Goal: Task Accomplishment & Management: Manage account settings

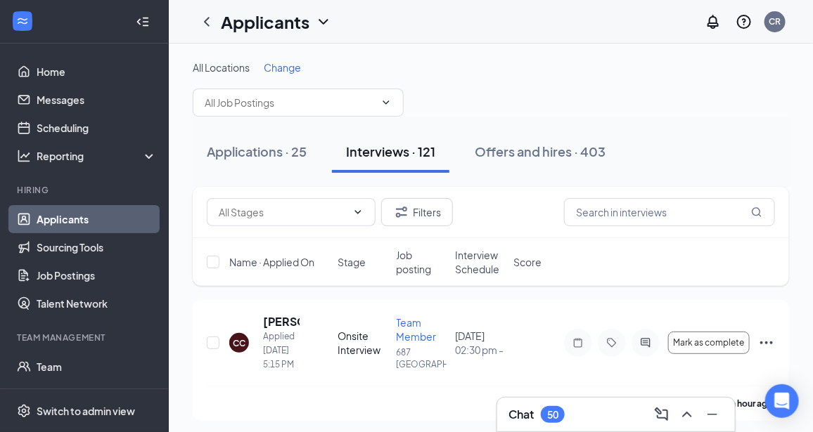
click at [284, 67] on span "Change" at bounding box center [282, 67] width 37 height 13
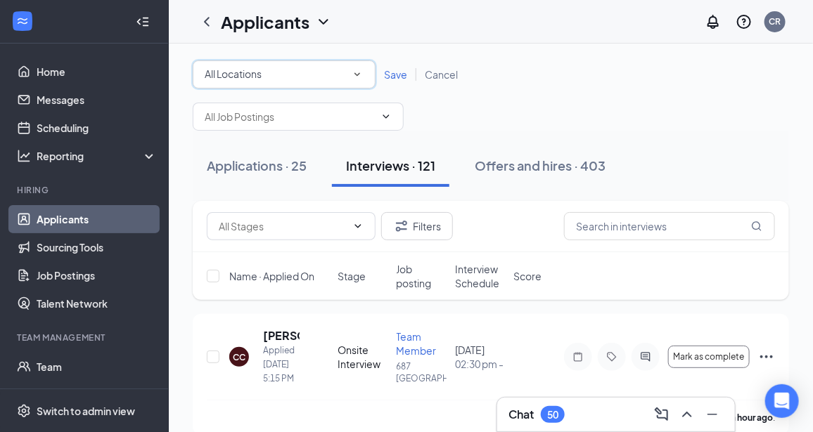
click at [356, 70] on icon "SmallChevronDown" at bounding box center [357, 74] width 13 height 13
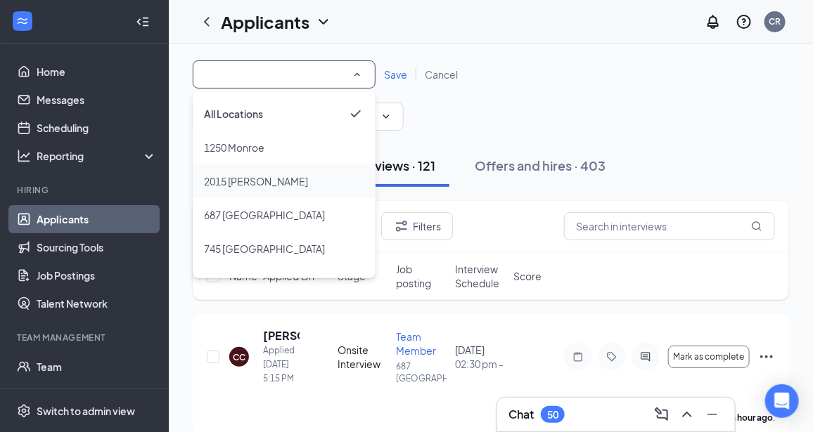
click at [248, 179] on span "2015 [PERSON_NAME]" at bounding box center [256, 181] width 104 height 13
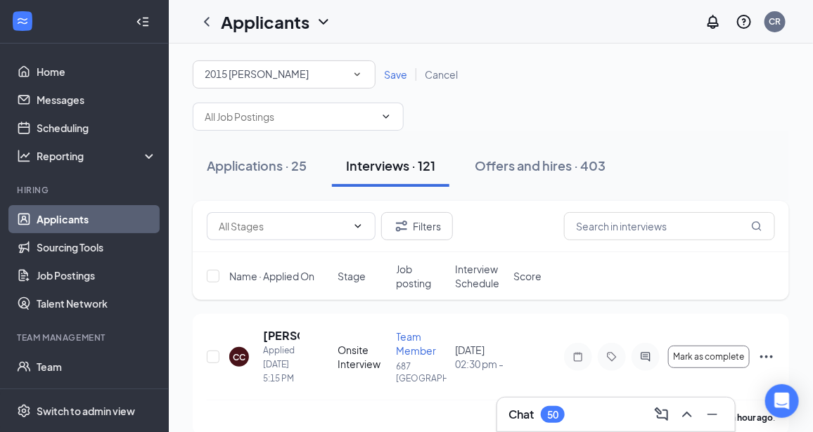
click at [392, 77] on span "Save" at bounding box center [395, 74] width 23 height 13
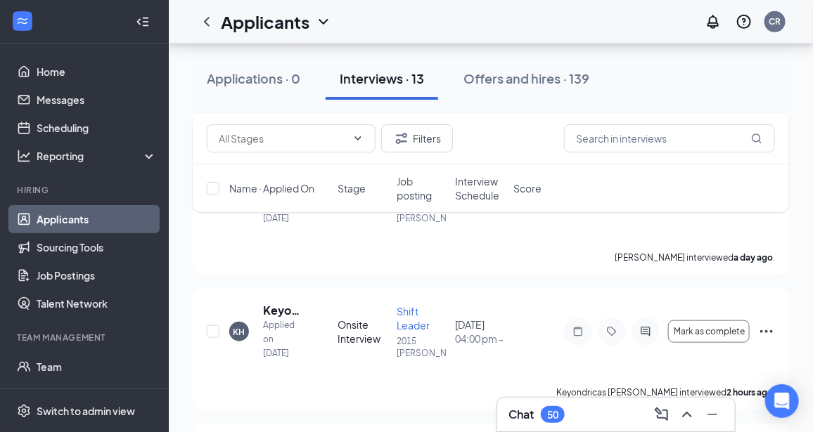
scroll to position [284, 0]
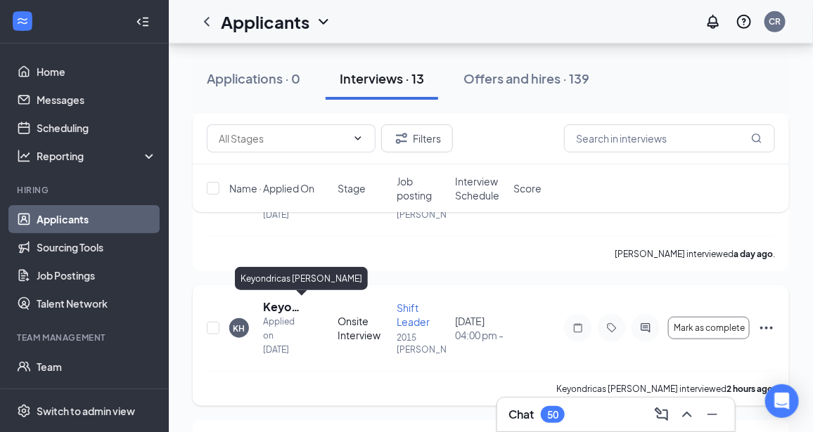
click at [279, 304] on h5 "Keyondricas [PERSON_NAME]" at bounding box center [281, 307] width 37 height 15
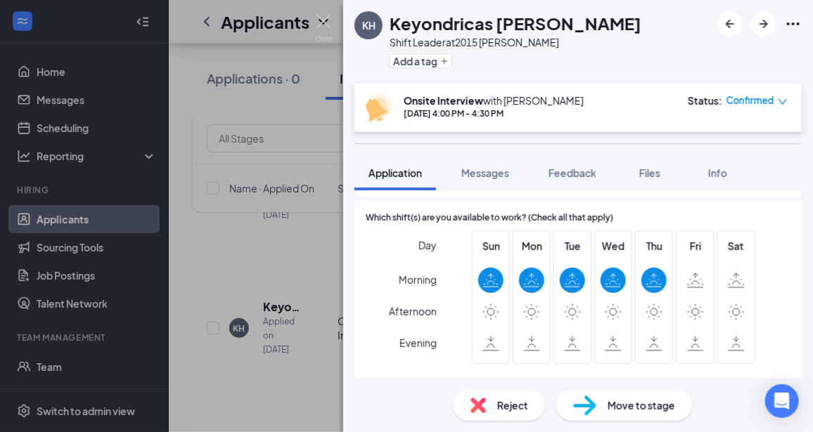
scroll to position [709, 0]
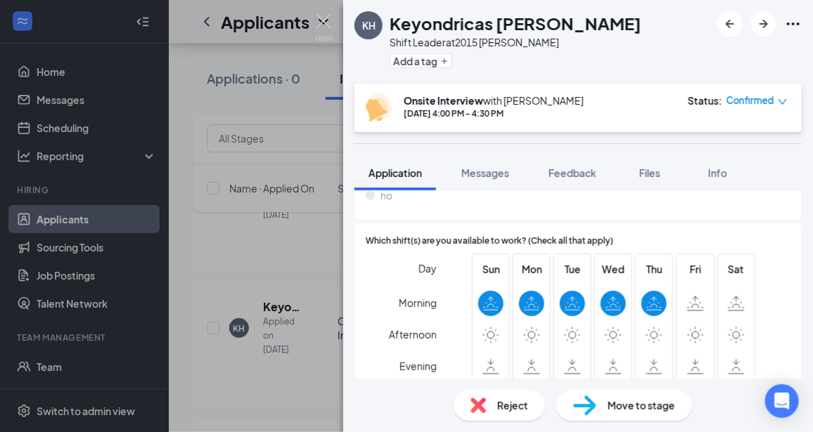
click at [324, 20] on img at bounding box center [324, 27] width 18 height 27
click at [324, 24] on icon "ChevronDown" at bounding box center [323, 21] width 17 height 17
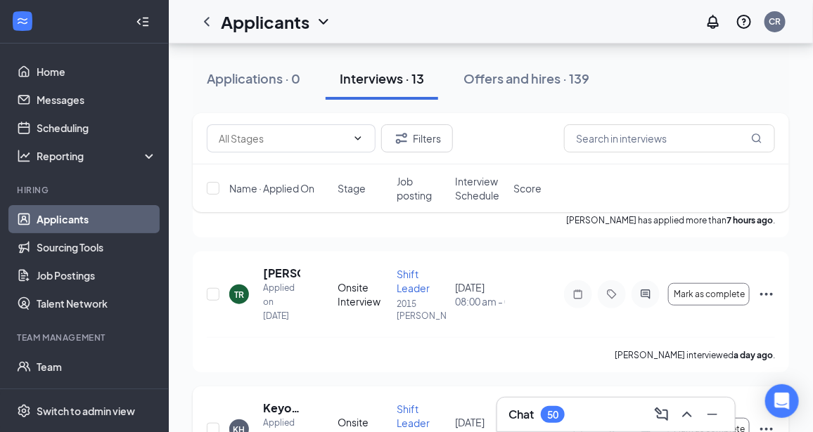
scroll to position [181, 0]
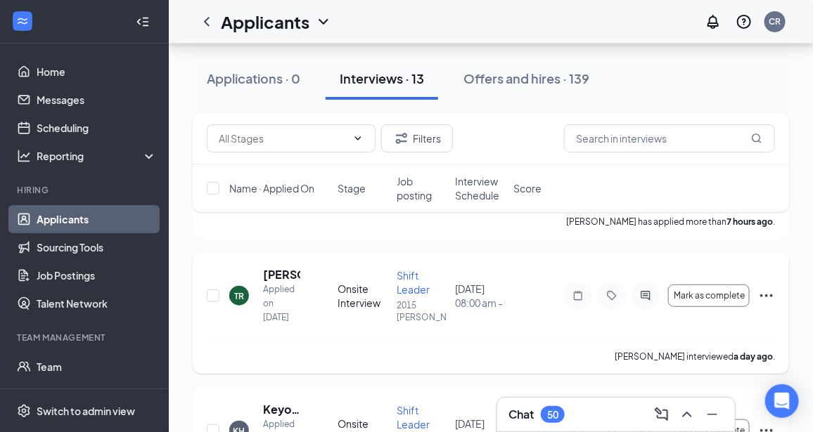
click at [275, 277] on h5 "[PERSON_NAME]" at bounding box center [281, 274] width 37 height 15
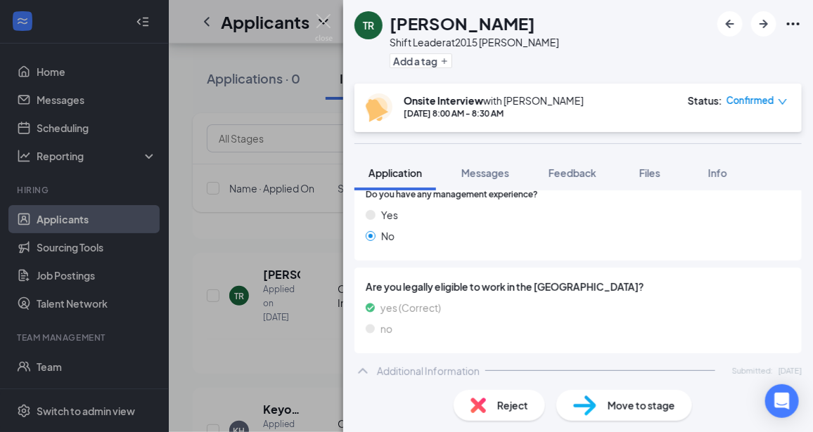
scroll to position [499, 0]
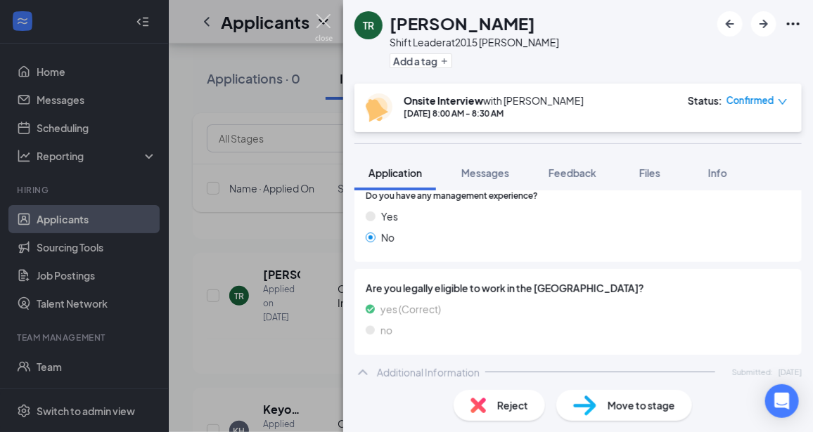
click at [329, 26] on img at bounding box center [324, 27] width 18 height 27
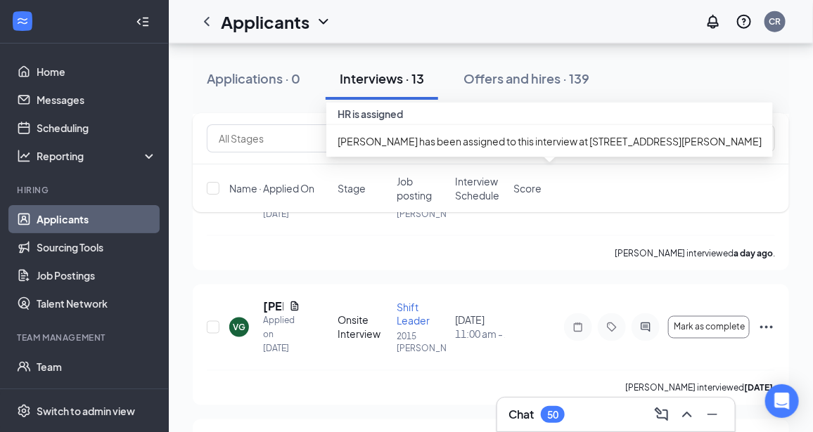
scroll to position [576, 0]
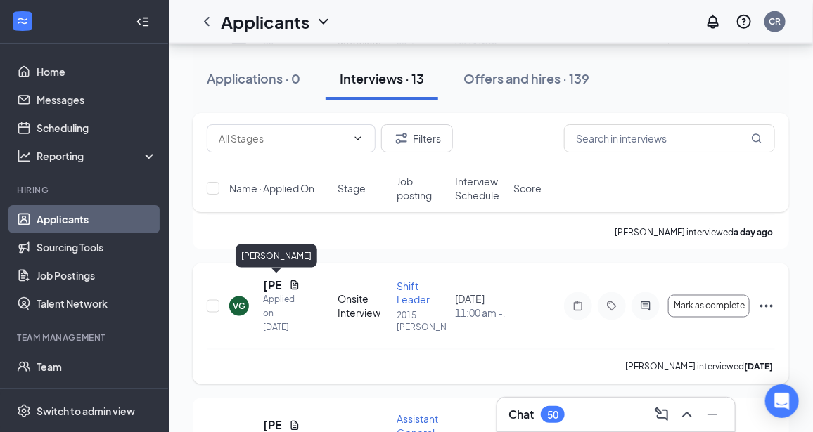
click at [270, 285] on h5 "[PERSON_NAME]" at bounding box center [273, 285] width 20 height 15
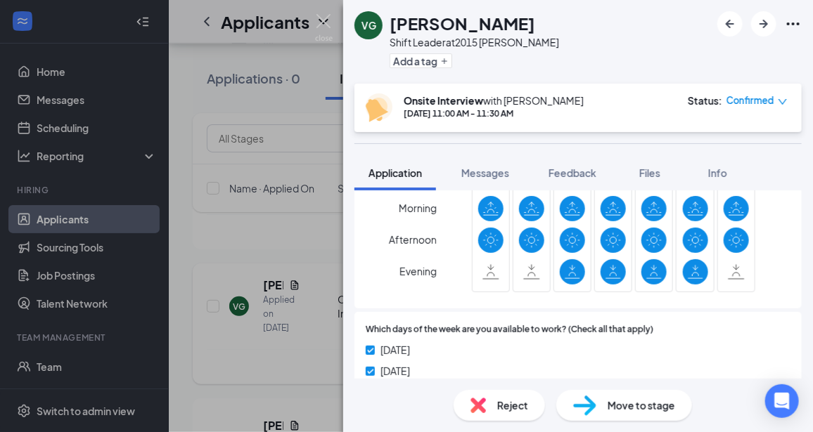
scroll to position [839, 0]
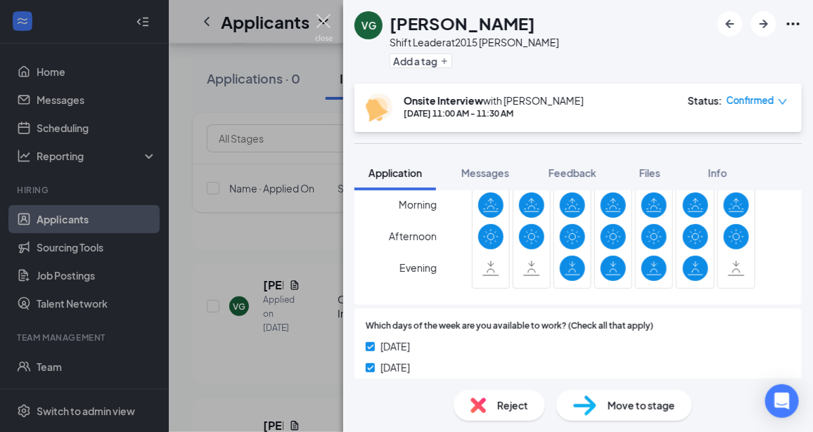
click at [328, 32] on img at bounding box center [324, 27] width 18 height 27
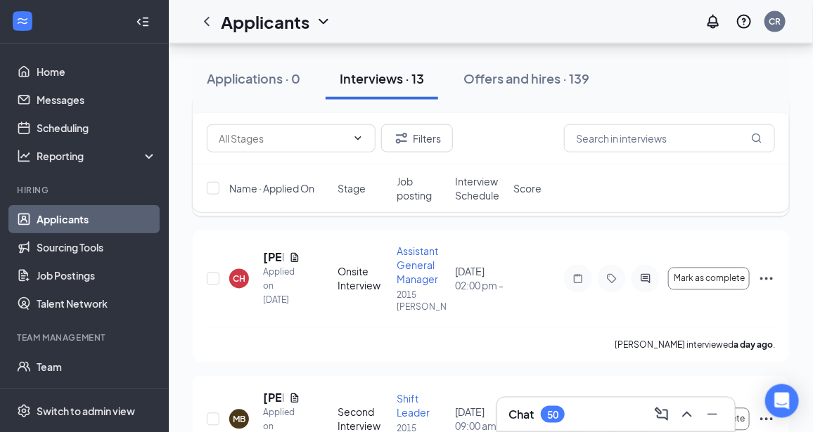
scroll to position [740, 0]
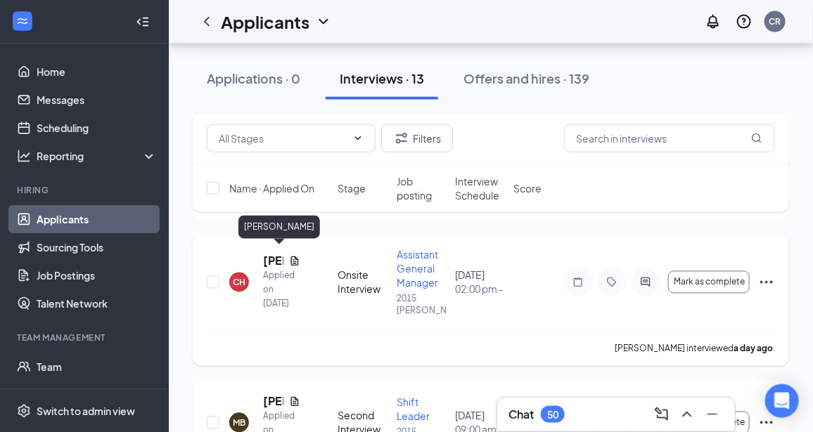
click at [276, 255] on h5 "[PERSON_NAME]" at bounding box center [273, 261] width 20 height 15
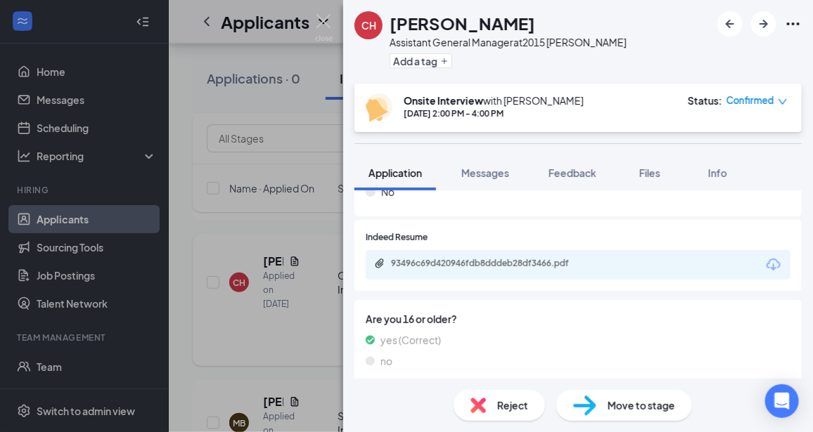
scroll to position [456, 0]
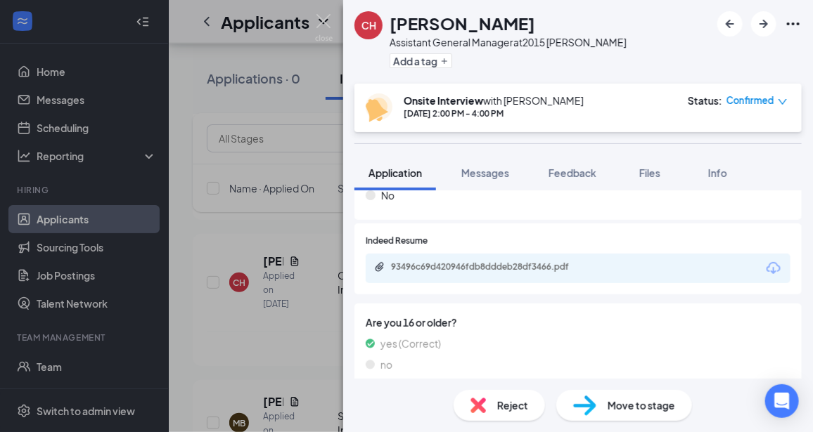
click at [767, 273] on icon "Download" at bounding box center [773, 268] width 17 height 17
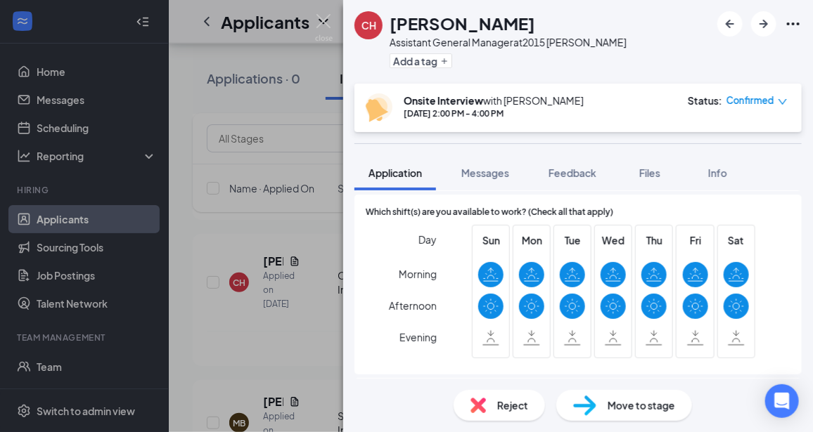
click at [317, 18] on img at bounding box center [324, 27] width 18 height 27
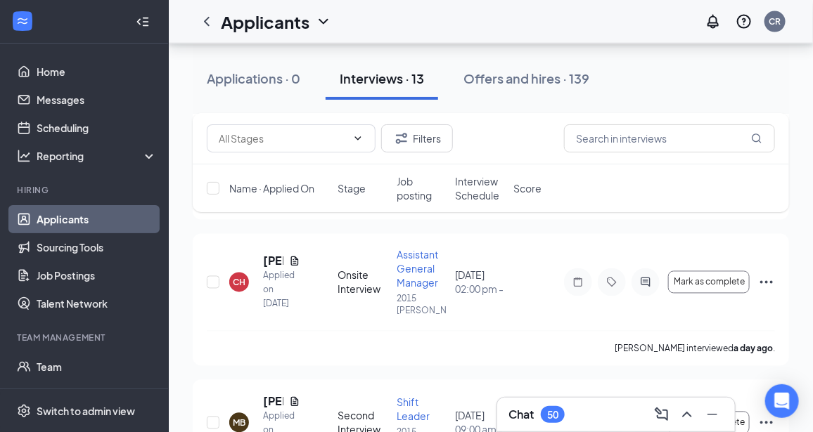
click at [328, 30] on icon "ChevronDown" at bounding box center [323, 21] width 17 height 17
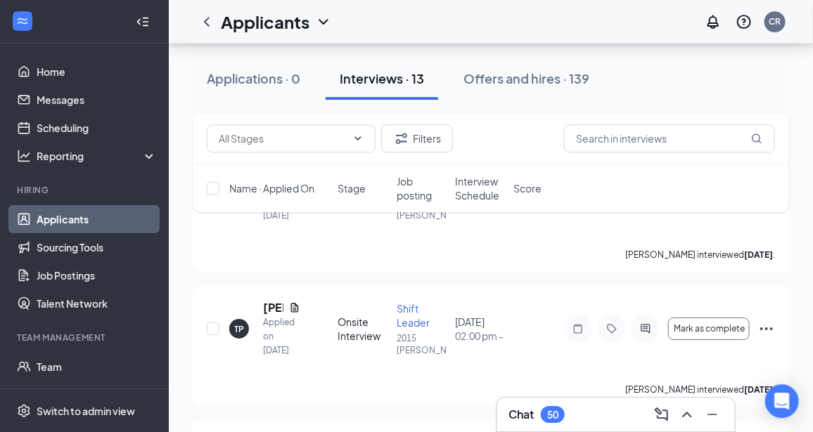
scroll to position [1510, 0]
